Goal: Transaction & Acquisition: Purchase product/service

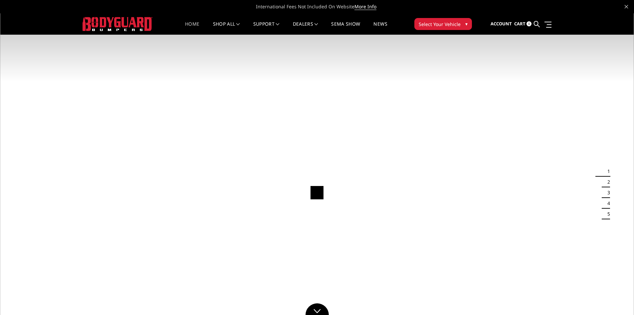
click at [561, 127] on img at bounding box center [317, 191] width 634 height 357
click at [459, 24] on button "Select Your Vehicle ▾" at bounding box center [443, 24] width 58 height 12
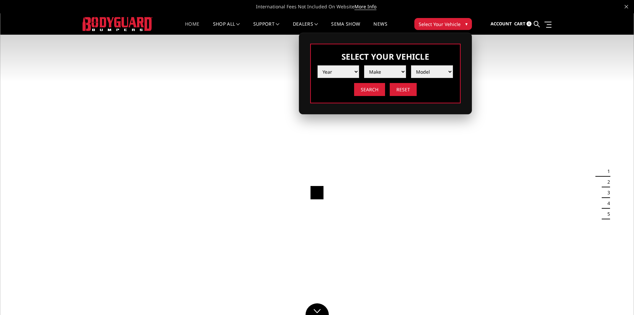
click at [354, 72] on select "Year 2025 2024 2023 2022 2021 2020 2019 2018 2017 2016 2015 2014 2013 2012 2011…" at bounding box center [339, 71] width 42 height 13
select select "yr_2025"
click at [318, 65] on select "Year 2025 2024 2023 2022 2021 2020 2019 2018 2017 2016 2015 2014 2013 2012 2011…" at bounding box center [339, 71] width 42 height 13
click at [399, 71] on select "Make Chevrolet Ford GMC Ram Toyota" at bounding box center [385, 71] width 42 height 13
select select "mk_ram"
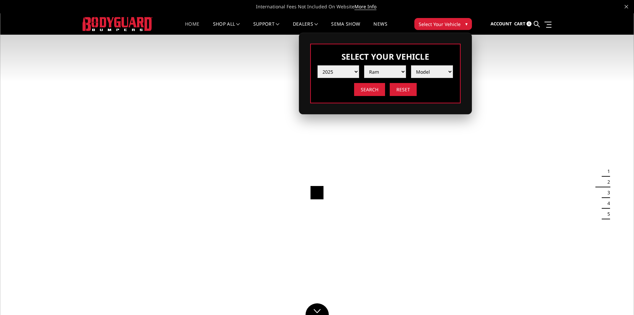
click at [364, 65] on select "Make Chevrolet Ford GMC Ram Toyota" at bounding box center [385, 71] width 42 height 13
click at [447, 71] on select "Model 1500 6-Lug 1500 Rebel 2500 / 3500 4500 / 5500 RHO" at bounding box center [432, 71] width 42 height 13
select select "md_2500-3500"
click at [411, 65] on select "Model 1500 6-Lug 1500 Rebel 2500 / 3500 4500 / 5500 RHO" at bounding box center [432, 71] width 42 height 13
click at [374, 90] on input "Search" at bounding box center [369, 89] width 31 height 13
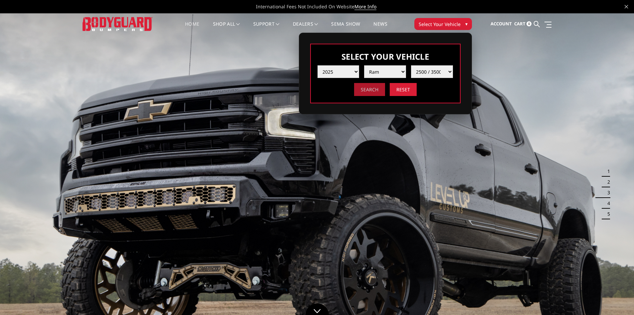
click at [373, 89] on input "Search" at bounding box center [369, 89] width 31 height 13
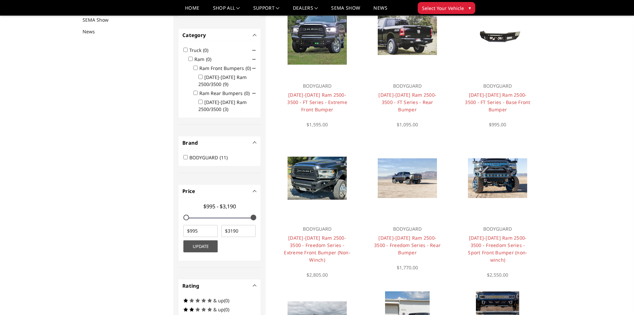
scroll to position [87, 0]
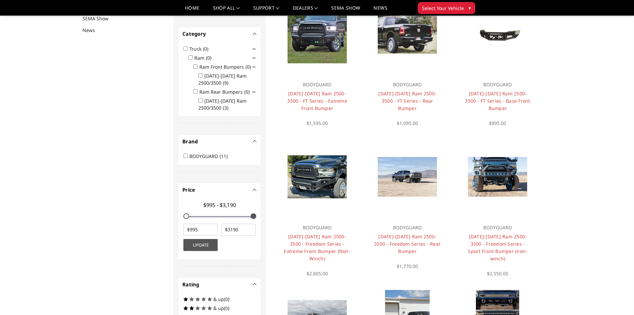
click at [201, 100] on input "2019-2025 Ram 2500/3500 (3)" at bounding box center [200, 100] width 4 height 4
checkbox input "true"
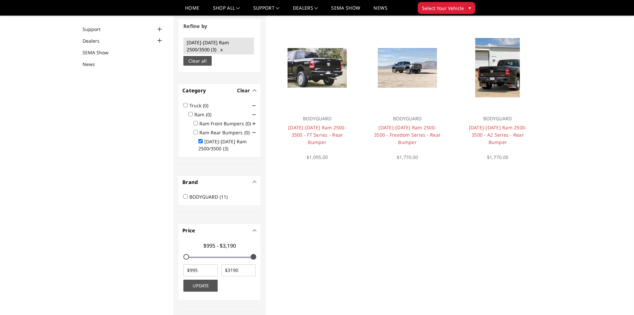
scroll to position [50, 0]
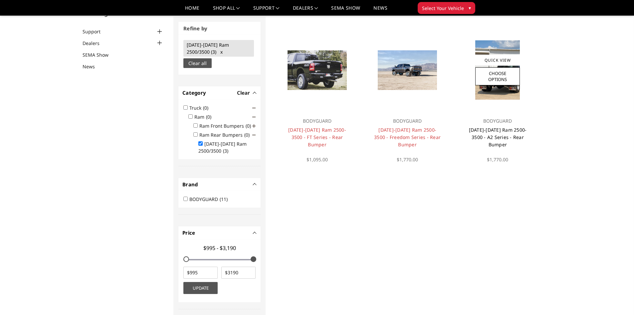
click at [501, 130] on link "[DATE]-[DATE] Ram 2500-3500 - A2 Series - Rear Bumper" at bounding box center [498, 136] width 58 height 21
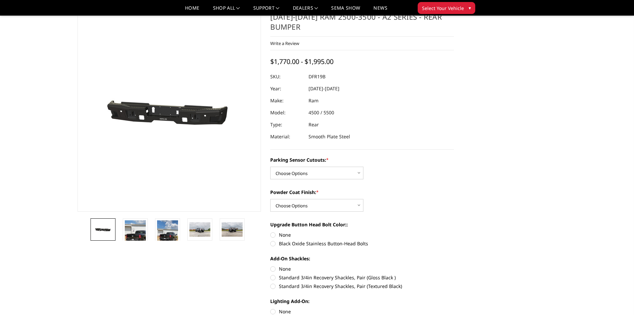
scroll to position [33, 0]
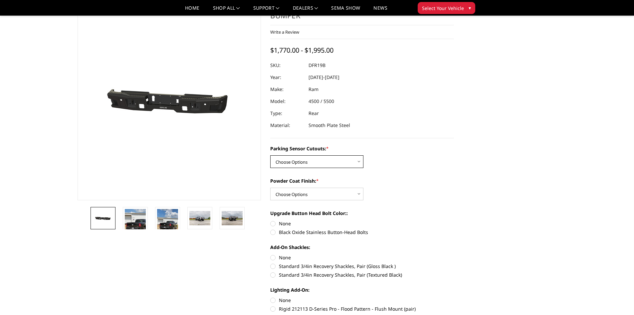
click at [359, 161] on select "Choose Options No - Without Parking Sensor Cutouts Yes - With Parking Sensor Cu…" at bounding box center [316, 161] width 93 height 13
select select "2165"
click at [270, 155] on select "Choose Options No - Without Parking Sensor Cutouts Yes - With Parking Sensor Cu…" at bounding box center [316, 161] width 93 height 13
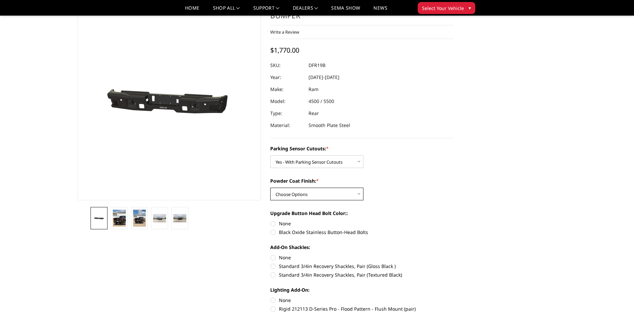
click at [357, 193] on select "Choose Options Bare Metal Textured Black Powder Coat" at bounding box center [316, 193] width 93 height 13
select select "2167"
click at [270, 187] on select "Choose Options Bare Metal Textured Black Powder Coat" at bounding box center [316, 193] width 93 height 13
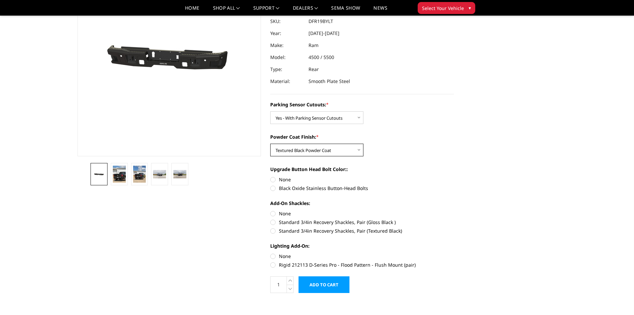
scroll to position [100, 0]
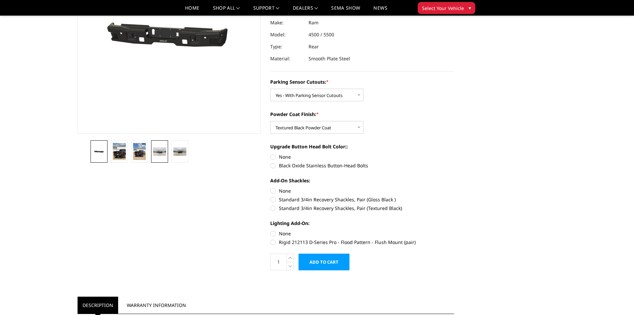
click at [160, 149] on img at bounding box center [159, 151] width 13 height 9
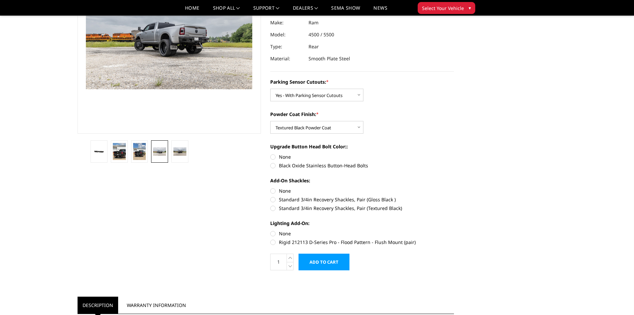
scroll to position [82, 0]
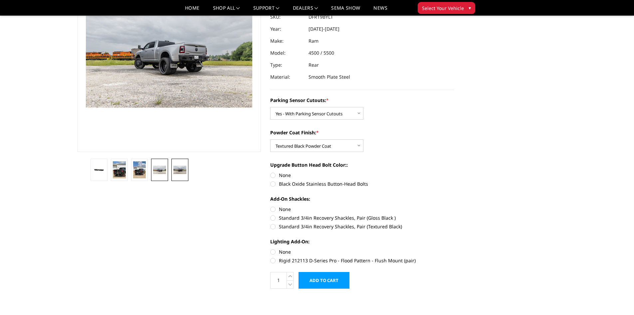
click at [179, 167] on img at bounding box center [179, 169] width 13 height 9
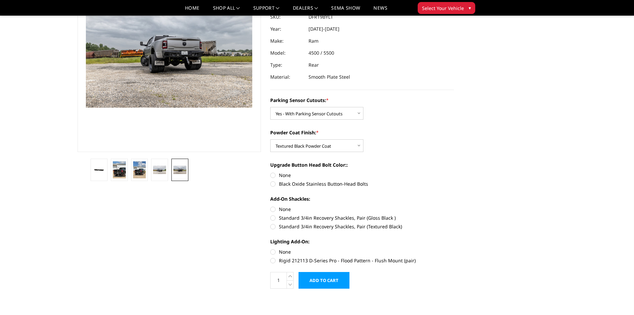
scroll to position [82, 0]
click at [137, 167] on img at bounding box center [139, 169] width 13 height 17
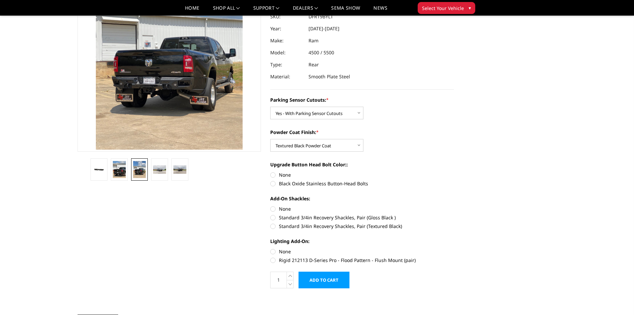
scroll to position [39, 0]
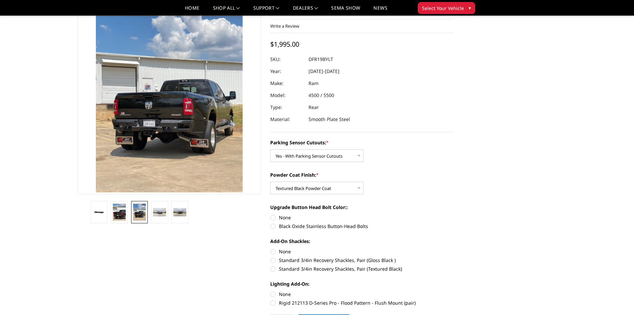
click at [169, 128] on img at bounding box center [170, 56] width 320 height 426
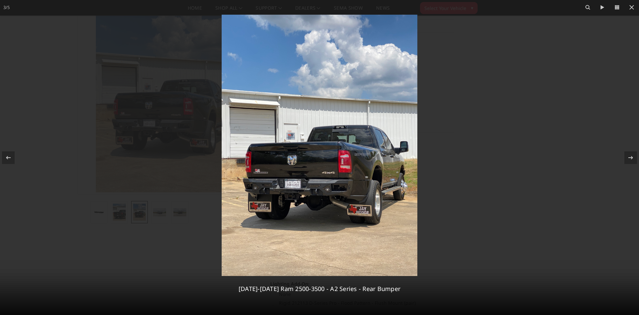
click at [322, 179] on img at bounding box center [320, 145] width 196 height 261
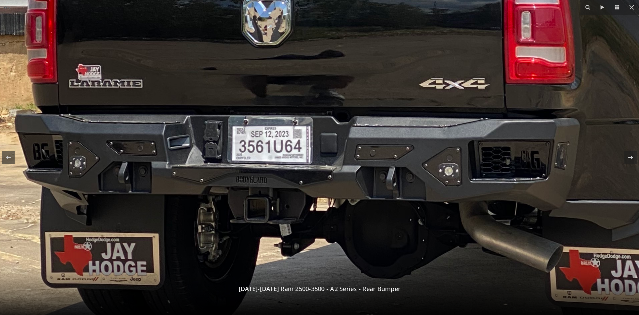
drag, startPoint x: 338, startPoint y: 207, endPoint x: 432, endPoint y: 149, distance: 110.7
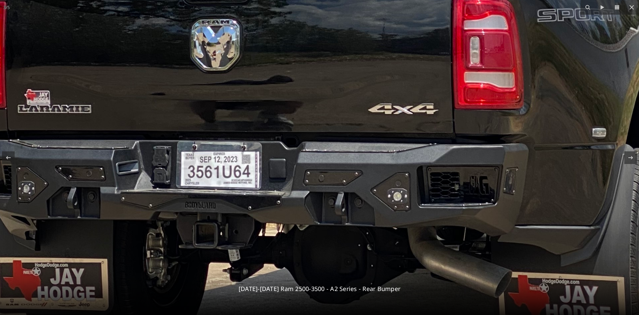
drag, startPoint x: 467, startPoint y: 121, endPoint x: 430, endPoint y: 144, distance: 42.9
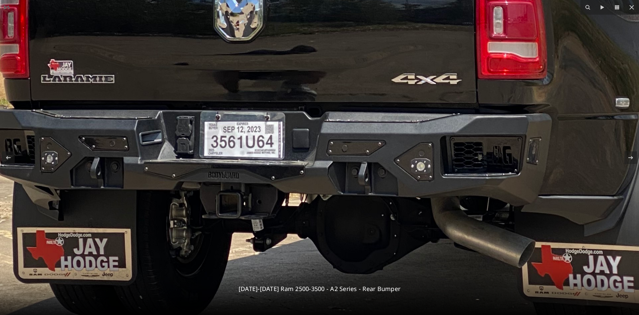
drag, startPoint x: 464, startPoint y: 169, endPoint x: 491, endPoint y: 132, distance: 45.1
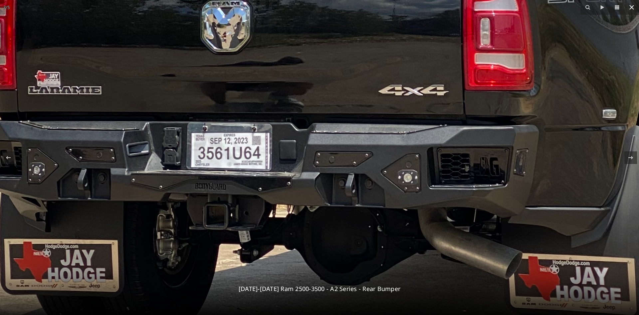
click at [632, 10] on icon at bounding box center [632, 7] width 8 height 8
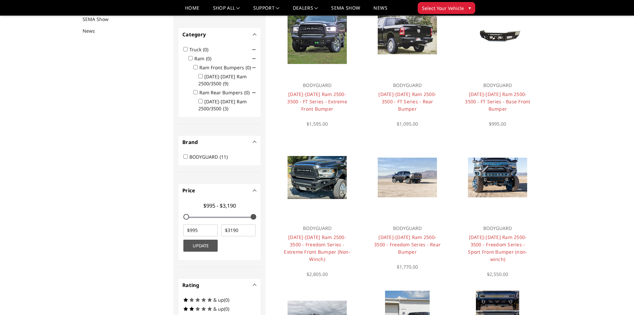
scroll to position [87, 0]
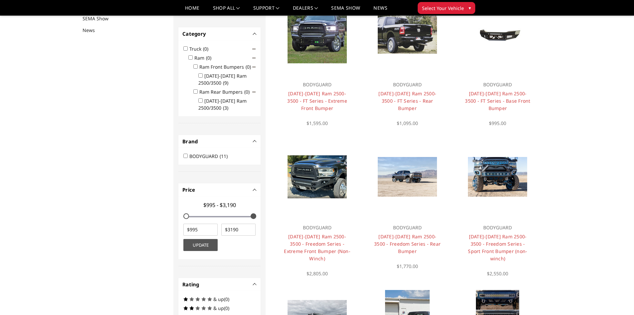
click at [200, 99] on input "[DATE]-[DATE] Ram 2500/3500 (3)" at bounding box center [200, 100] width 4 height 4
checkbox input "true"
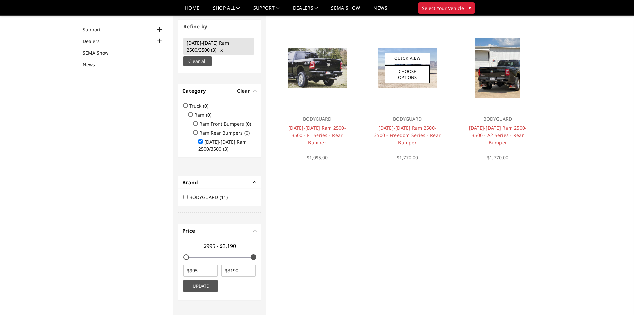
scroll to position [50, 0]
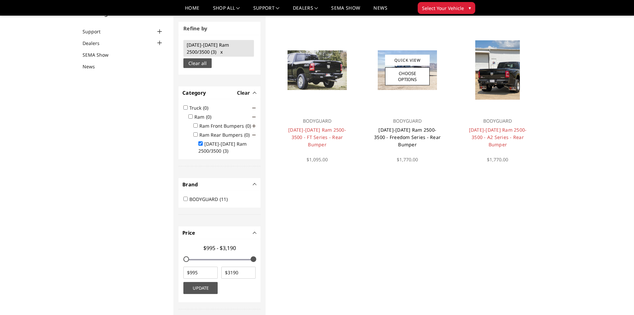
click at [406, 132] on link "[DATE]-[DATE] Ram 2500-3500 - Freedom Series - Rear Bumper" at bounding box center [407, 136] width 67 height 21
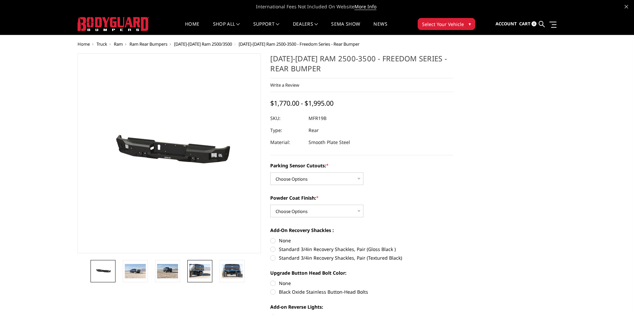
click at [201, 270] on img at bounding box center [199, 271] width 21 height 14
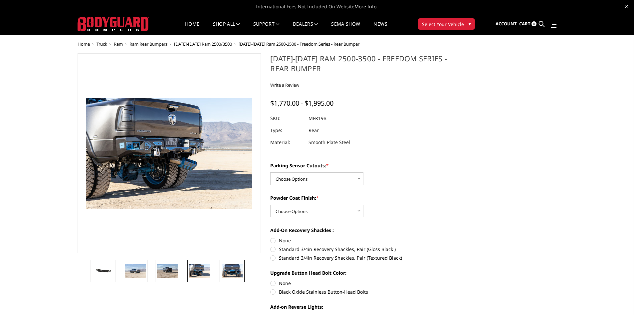
click at [233, 270] on img at bounding box center [232, 271] width 21 height 14
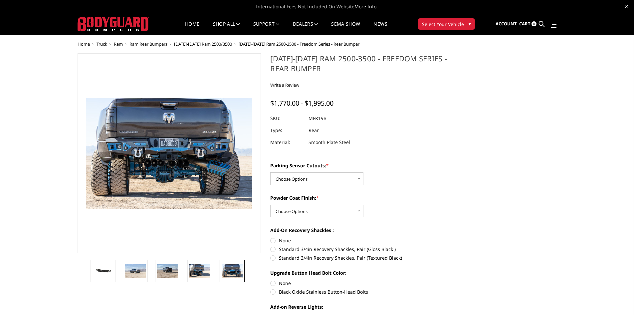
click at [183, 154] on img at bounding box center [151, 152] width 426 height 284
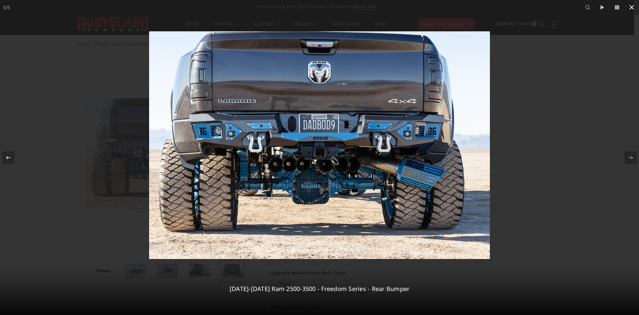
click at [630, 5] on icon at bounding box center [631, 7] width 5 height 5
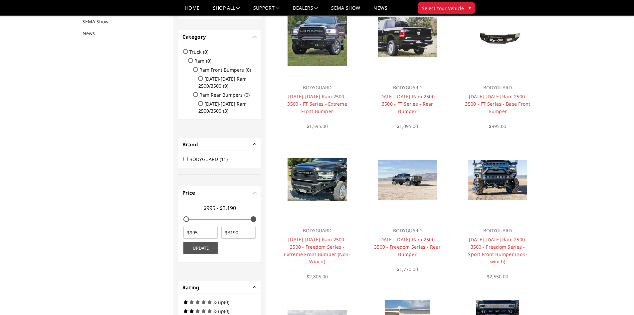
scroll to position [87, 0]
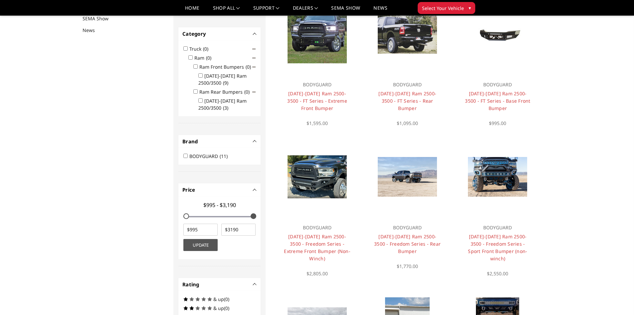
click at [200, 100] on input "2019-2025 Ram 2500/3500 (3)" at bounding box center [200, 100] width 4 height 4
checkbox input "true"
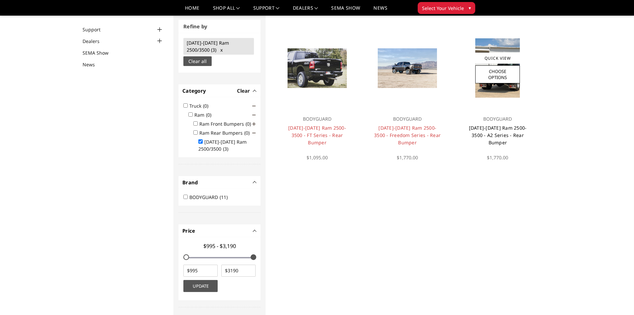
scroll to position [50, 0]
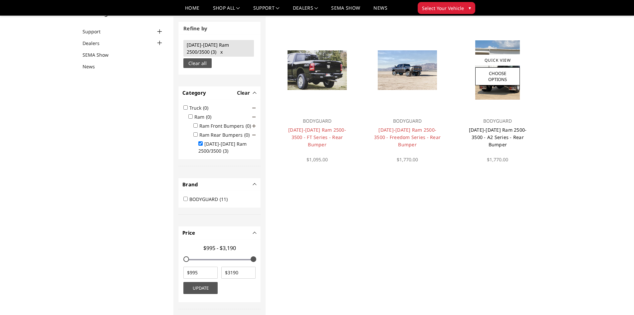
click at [499, 130] on link "[DATE]-[DATE] Ram 2500-3500 - A2 Series - Rear Bumper" at bounding box center [498, 136] width 58 height 21
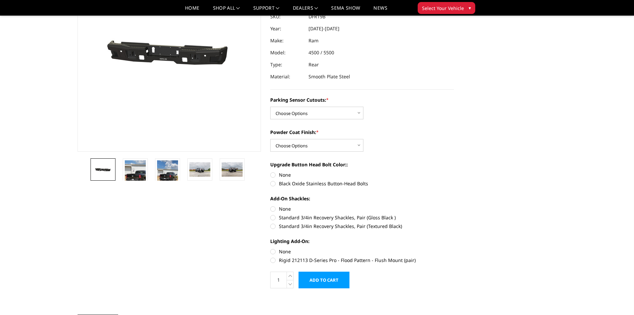
scroll to position [100, 0]
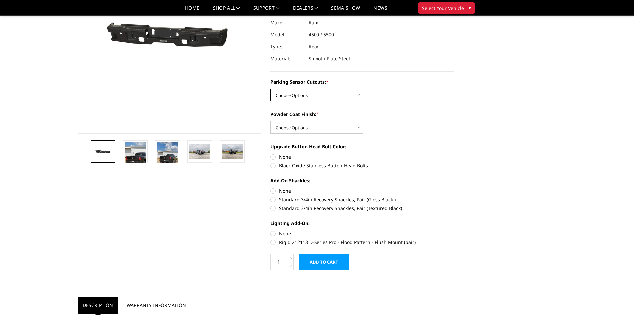
click at [356, 95] on select "Choose Options No - Without Parking Sensor Cutouts Yes - With Parking Sensor Cu…" at bounding box center [316, 95] width 93 height 13
select select "2165"
click at [270, 89] on select "Choose Options No - Without Parking Sensor Cutouts Yes - With Parking Sensor Cu…" at bounding box center [316, 95] width 93 height 13
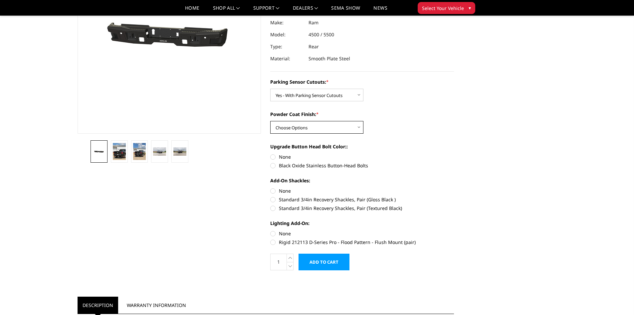
click at [359, 126] on select "Choose Options Bare Metal Textured Black Powder Coat" at bounding box center [316, 127] width 93 height 13
select select "2167"
click at [270, 121] on select "Choose Options Bare Metal Textured Black Powder Coat" at bounding box center [316, 127] width 93 height 13
click at [273, 164] on label "Black Oxide Stainless Button-Head Bolts" at bounding box center [362, 165] width 184 height 7
click at [454, 153] on input "Black Oxide Stainless Button-Head Bolts" at bounding box center [454, 153] width 0 height 0
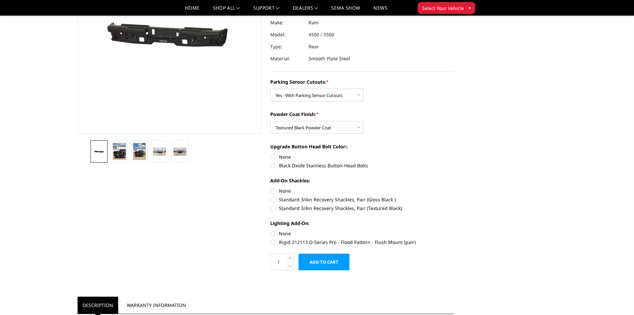
radio input "true"
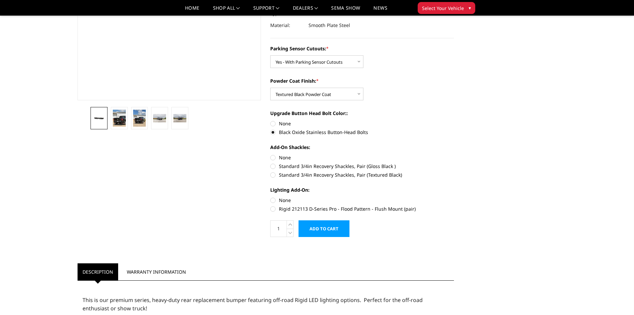
click at [273, 209] on label "Rigid 212113 D-Series Pro - Flood Pattern - Flush Mount (pair)" at bounding box center [362, 208] width 184 height 7
click at [454, 197] on input "Rigid 212113 D-Series Pro - Flood Pattern - Flush Mount (pair)" at bounding box center [454, 196] width 0 height 0
radio input "true"
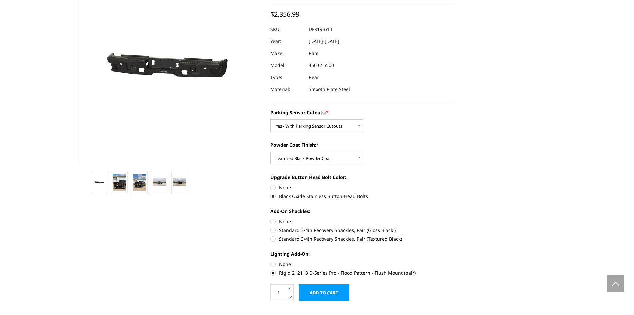
scroll to position [0, 0]
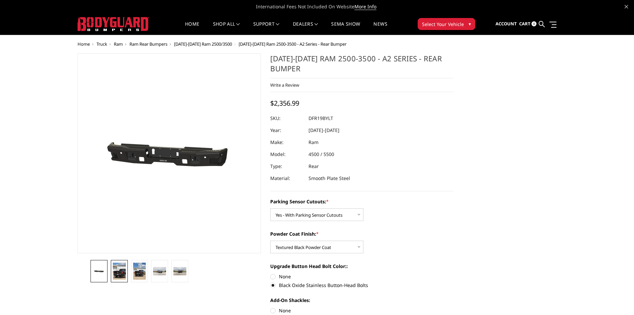
click at [123, 271] on img at bounding box center [119, 270] width 13 height 17
